Goal: Check status: Check status

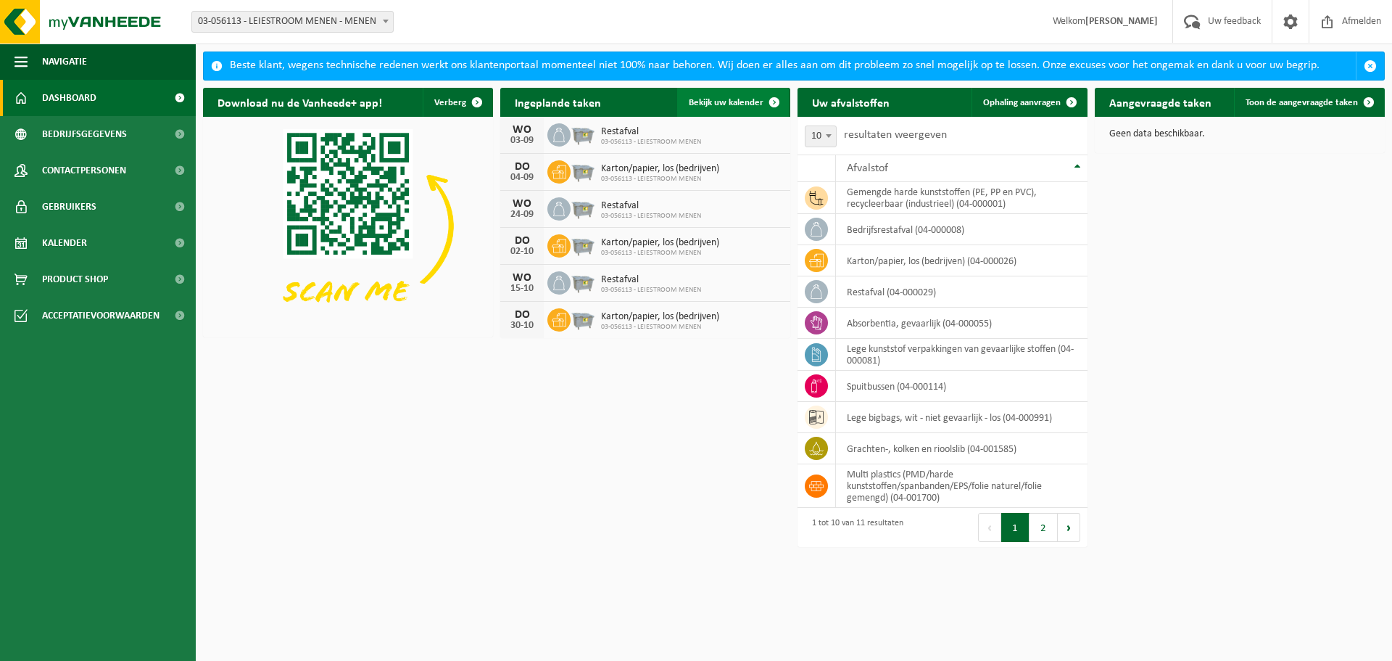
click at [729, 104] on span "Bekijk uw kalender" at bounding box center [726, 102] width 75 height 9
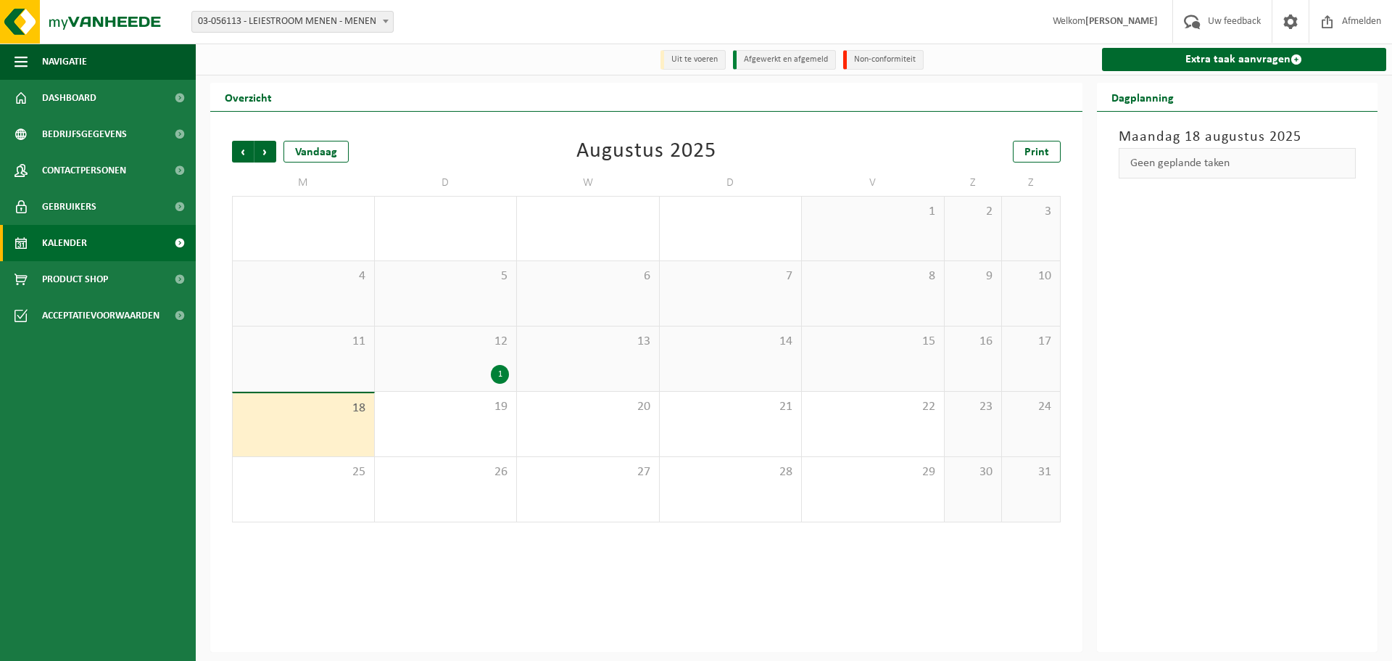
click at [489, 378] on div "1" at bounding box center [446, 374] width 128 height 19
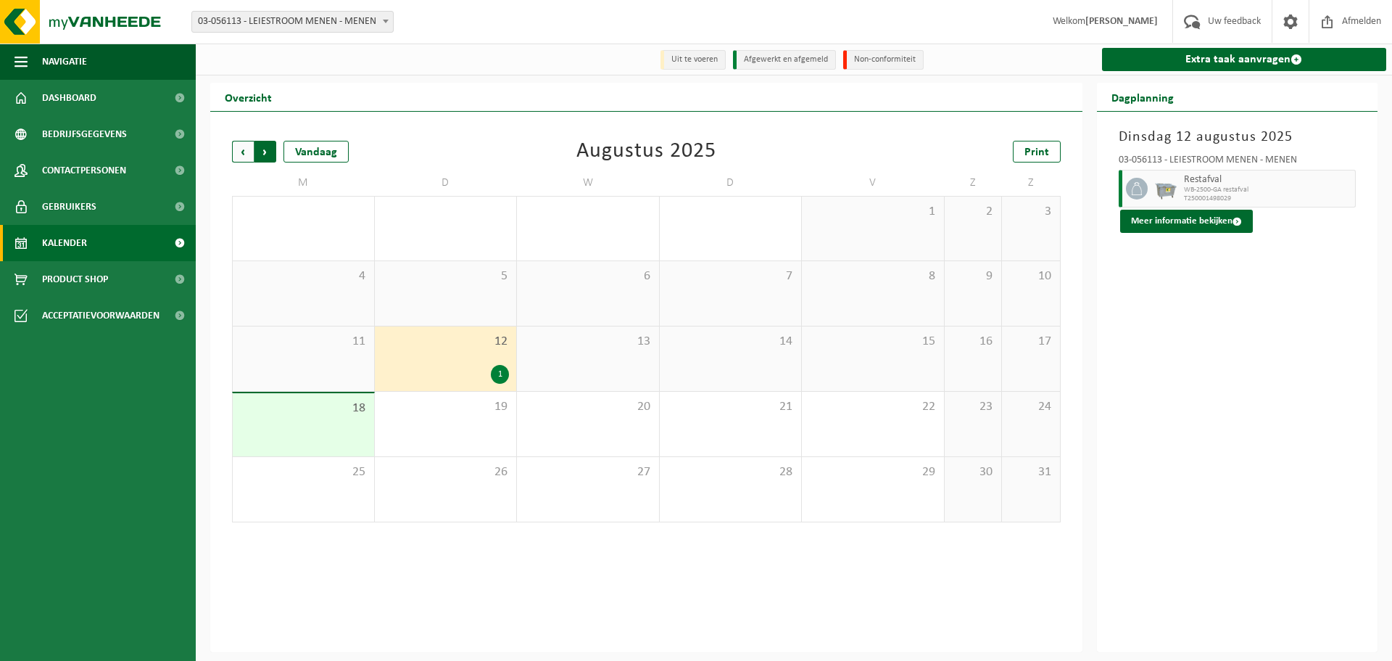
click at [236, 154] on span "Vorige" at bounding box center [243, 152] width 22 height 22
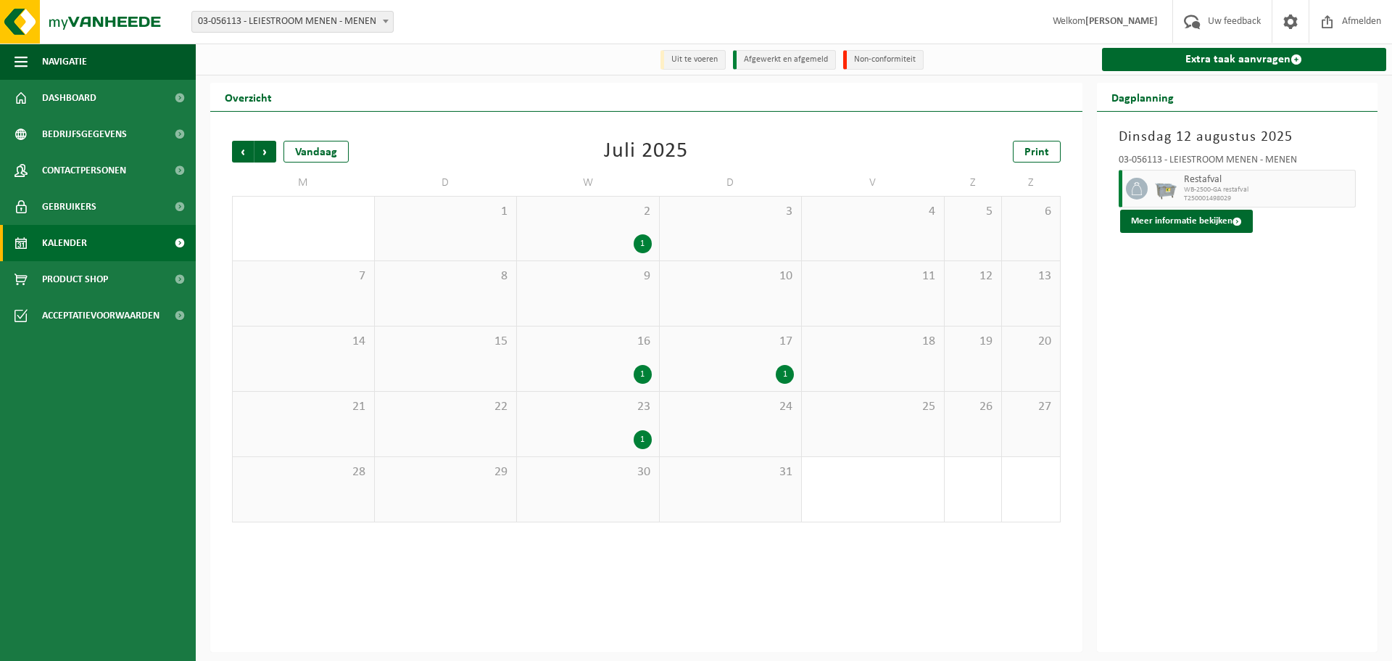
click at [637, 420] on div "23 1" at bounding box center [588, 424] width 142 height 65
click at [260, 153] on span "Volgende" at bounding box center [265, 152] width 22 height 22
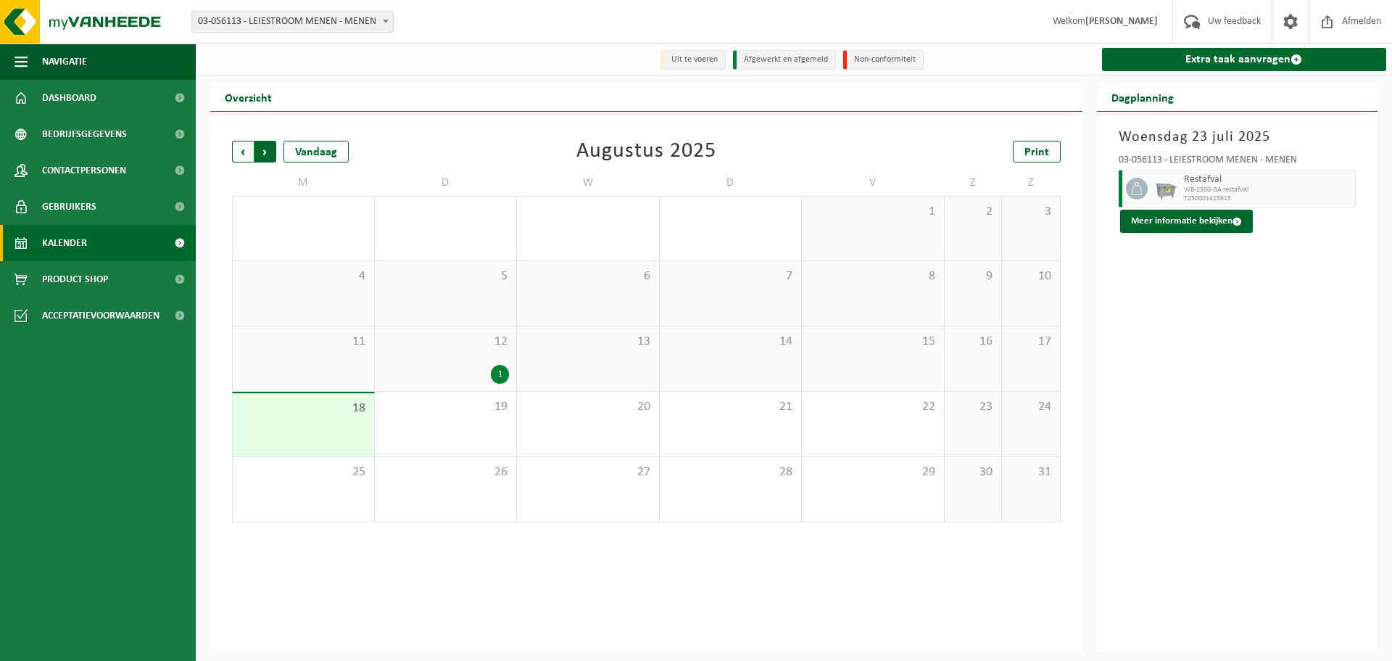
click at [238, 154] on span "Vorige" at bounding box center [243, 152] width 22 height 22
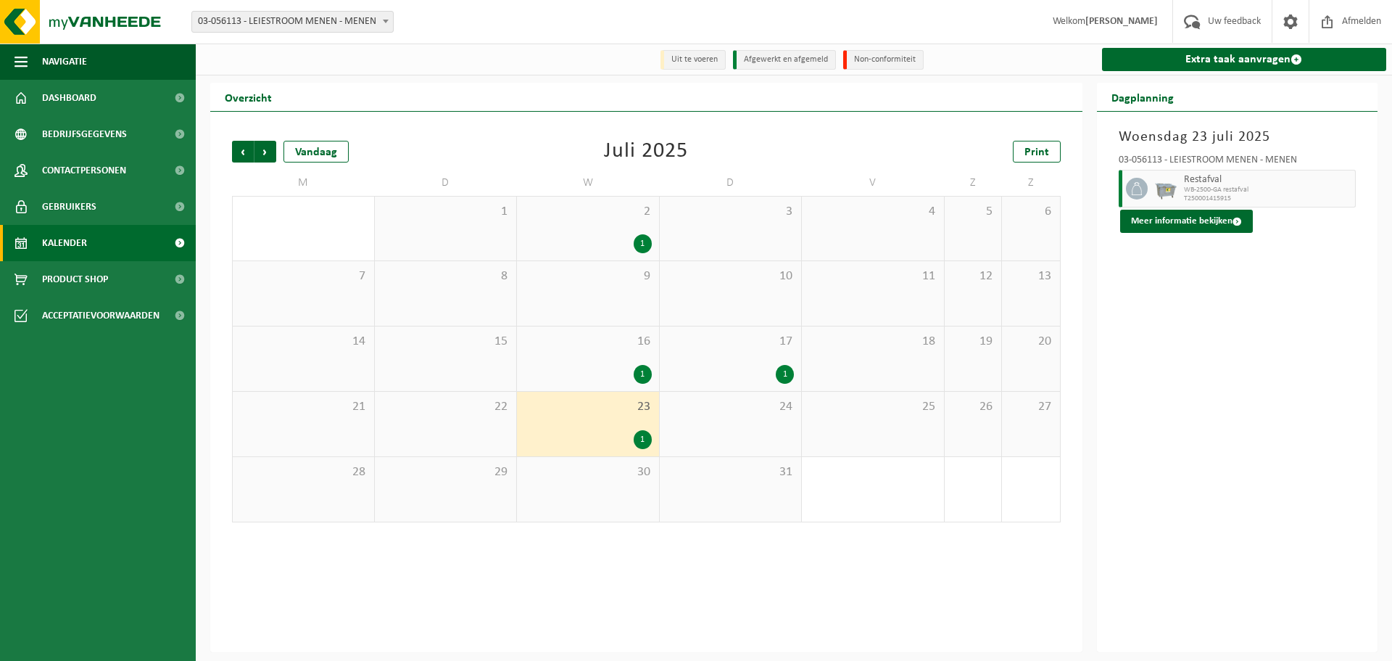
click at [238, 154] on span "Vorige" at bounding box center [243, 152] width 22 height 22
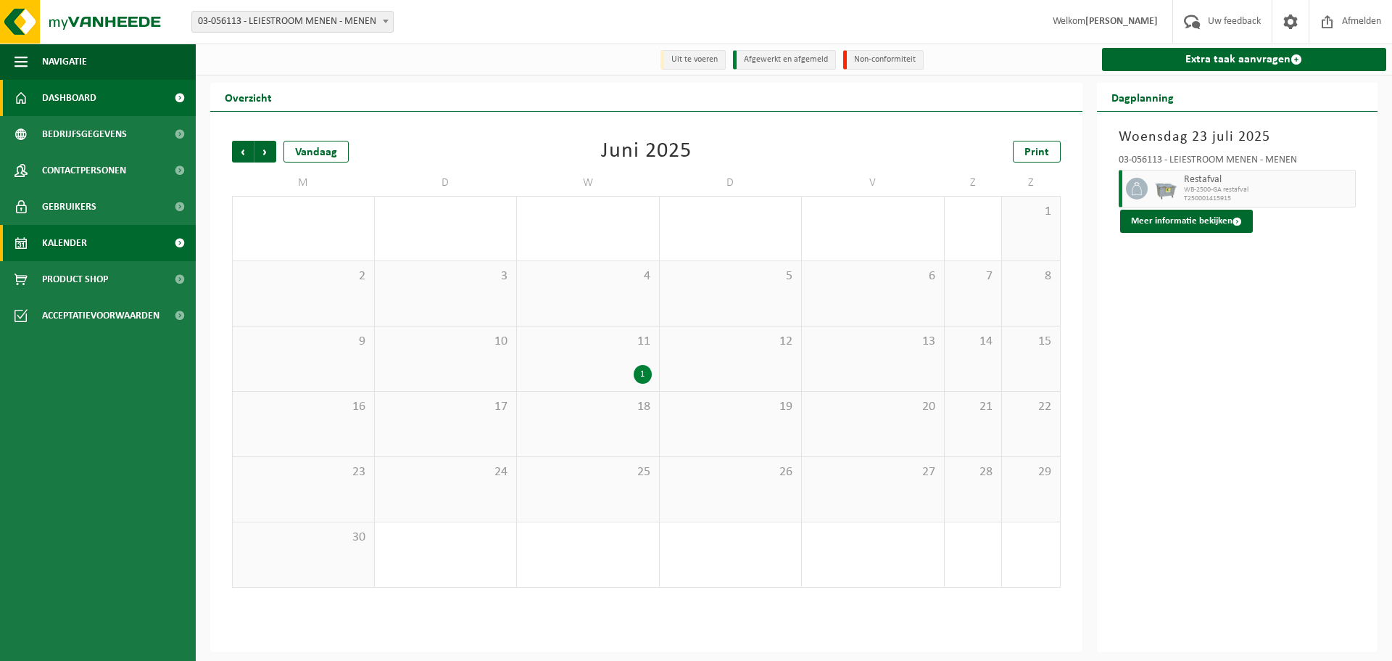
click at [102, 102] on link "Dashboard" at bounding box center [98, 98] width 196 height 36
